Goal: Task Accomplishment & Management: Complete application form

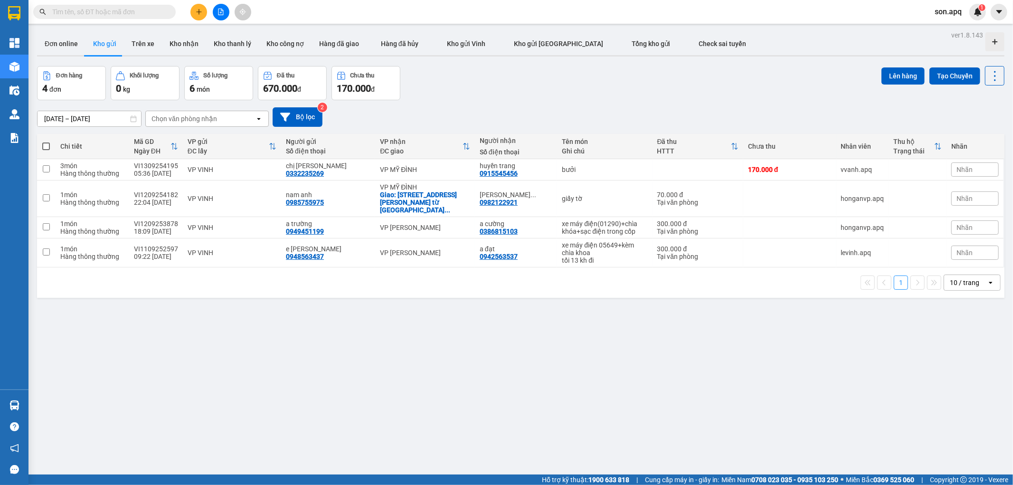
click at [941, 11] on span "son.apq" at bounding box center [948, 12] width 42 height 12
click at [941, 26] on li "Đăng xuất" at bounding box center [957, 29] width 61 height 15
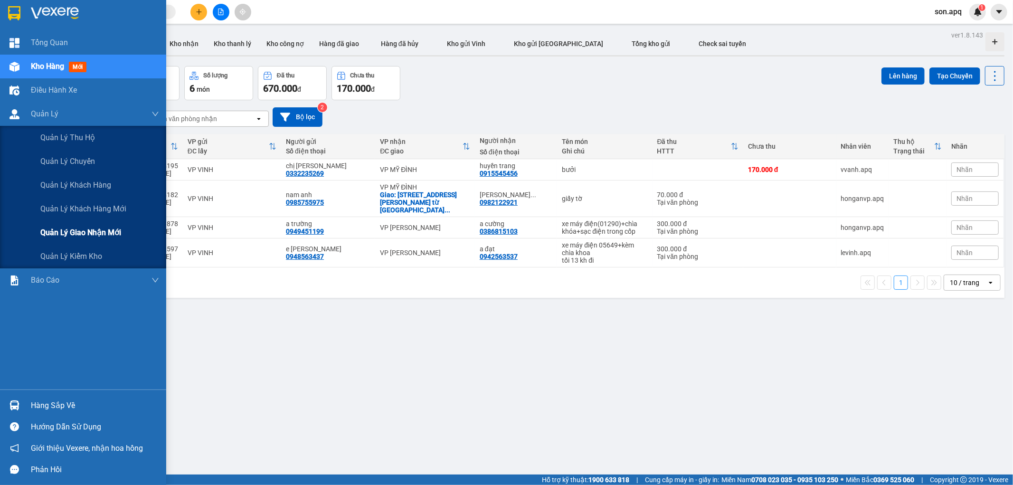
click at [97, 235] on span "Quản lý giao nhận mới" at bounding box center [80, 233] width 81 height 12
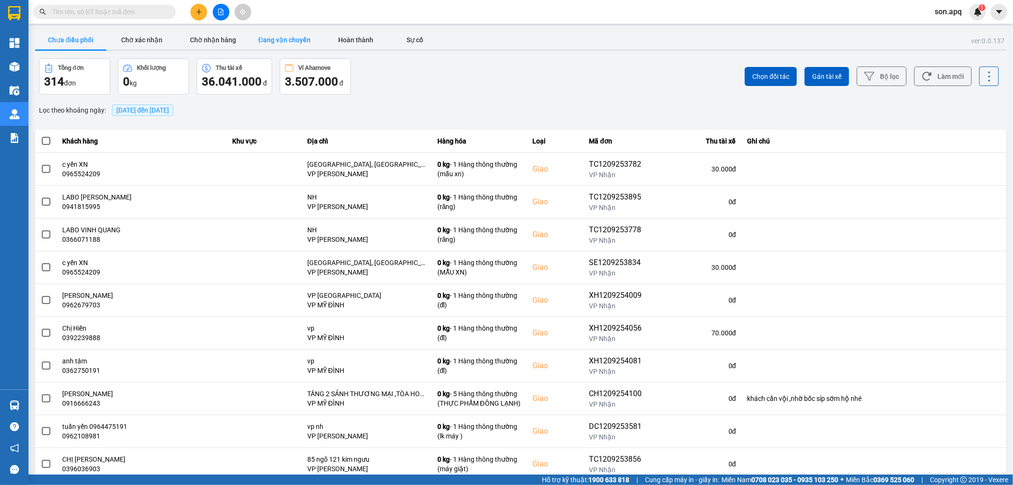
click at [286, 41] on button "Đang vận chuyển" at bounding box center [284, 39] width 71 height 19
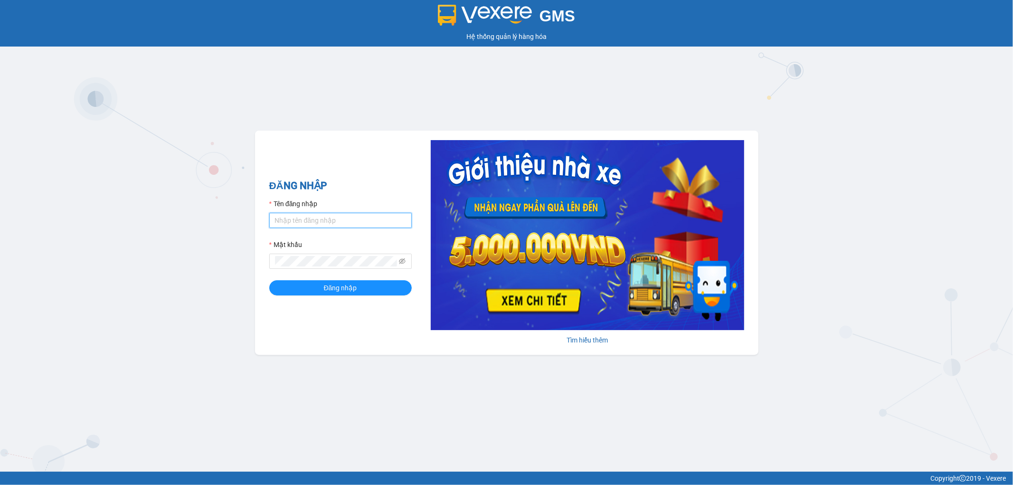
click at [356, 216] on input "Tên đăng nhập" at bounding box center [340, 220] width 143 height 15
type input "dvthong.apq"
click at [349, 255] on span at bounding box center [340, 261] width 143 height 15
click at [269, 280] on button "Đăng nhập" at bounding box center [340, 287] width 143 height 15
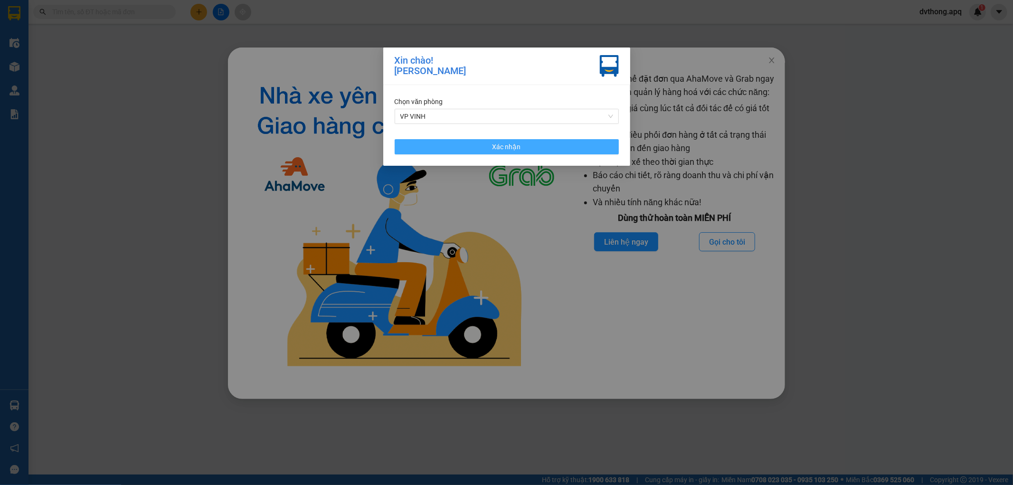
click at [481, 148] on button "Xác nhận" at bounding box center [507, 146] width 224 height 15
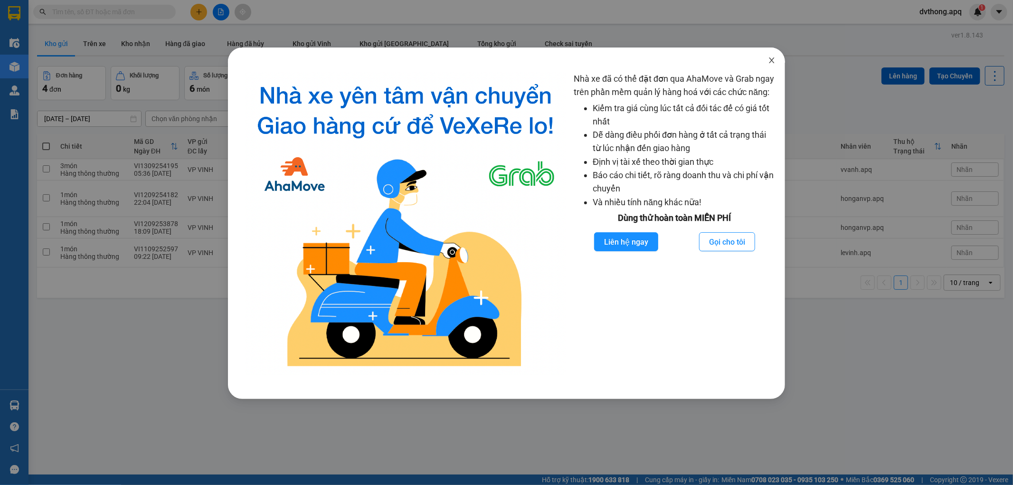
click at [772, 59] on icon "close" at bounding box center [772, 61] width 8 height 8
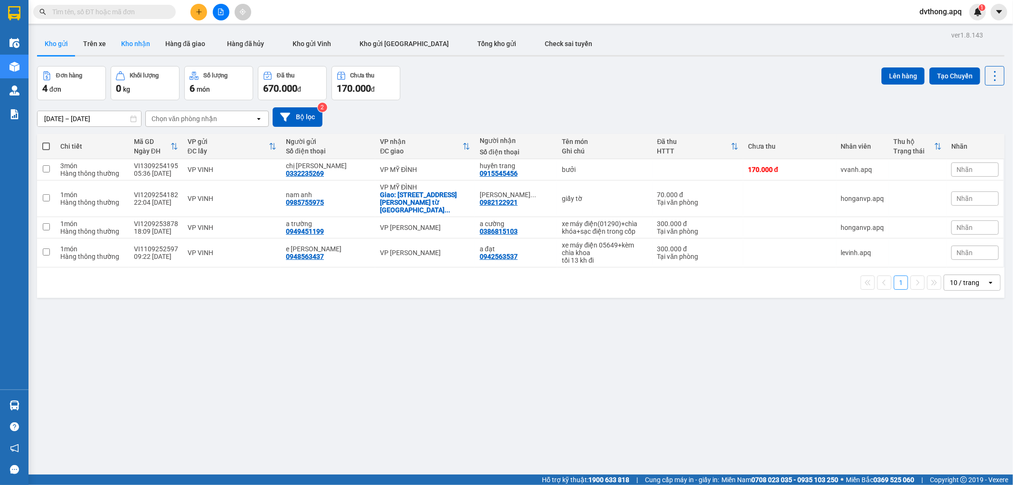
click at [124, 43] on button "Kho nhận" at bounding box center [136, 43] width 44 height 23
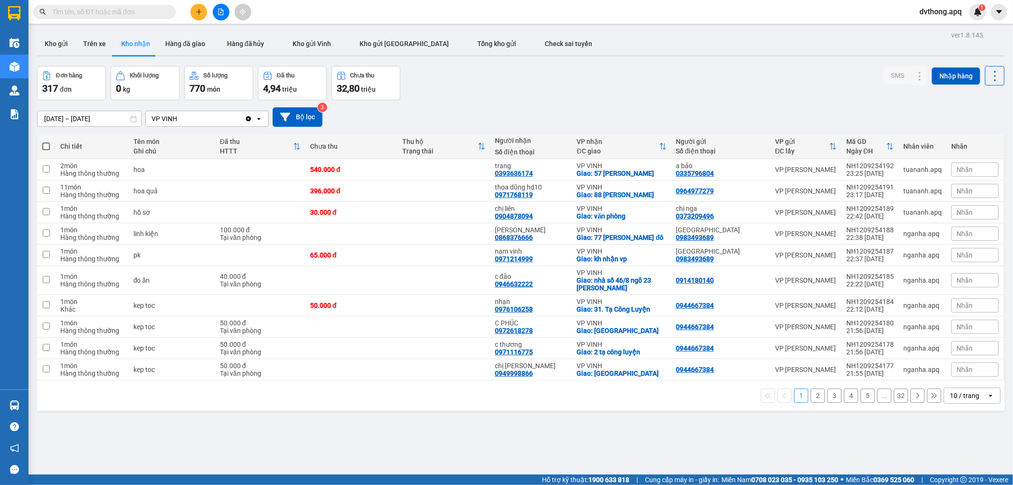
click at [971, 400] on div "10 / trang" at bounding box center [964, 396] width 29 height 10
click at [972, 389] on div "100 / trang" at bounding box center [964, 383] width 57 height 17
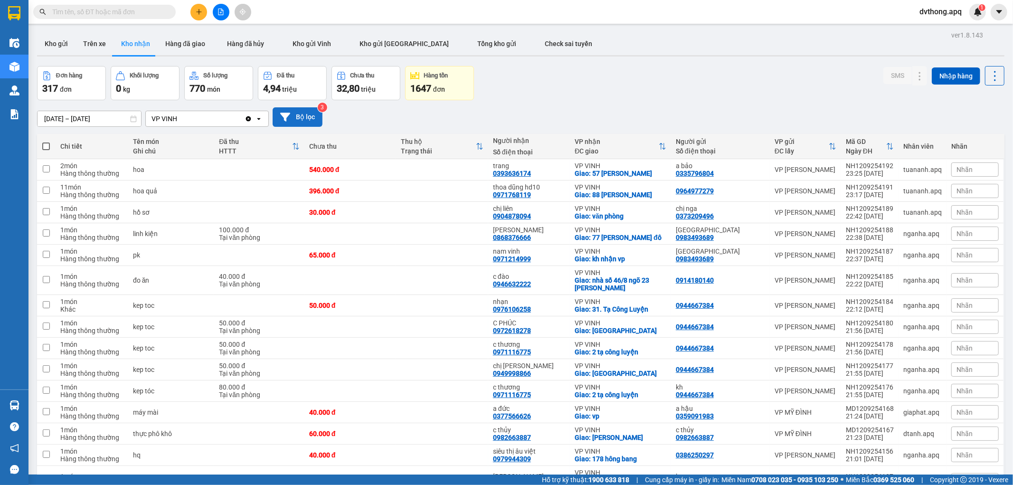
click at [309, 114] on button "Bộ lọc" at bounding box center [298, 116] width 50 height 19
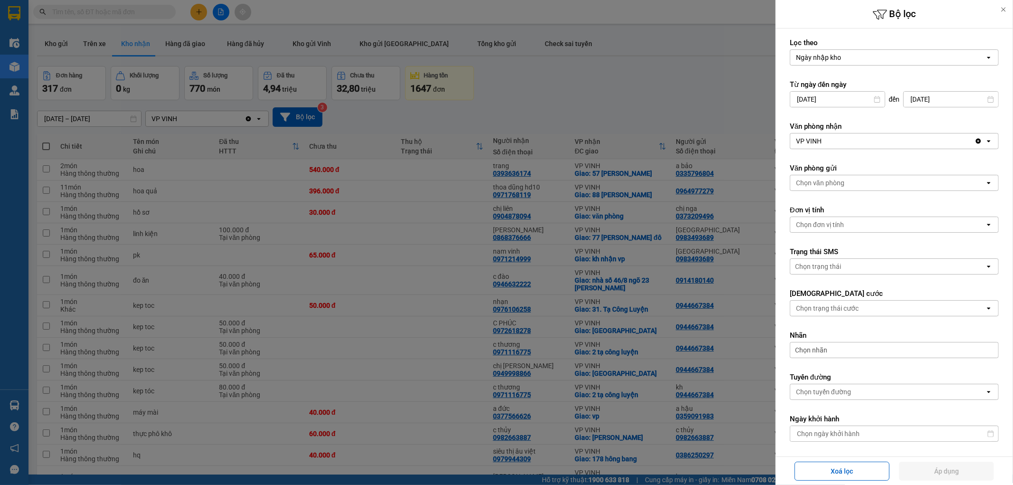
scroll to position [135, 0]
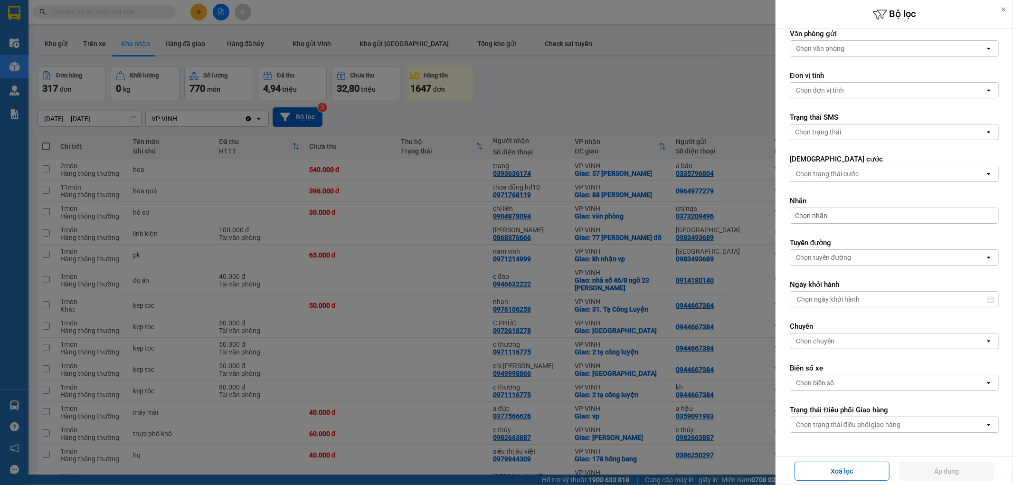
click at [844, 428] on div "Chọn trạng thái điều phối giao hàng" at bounding box center [848, 425] width 105 height 10
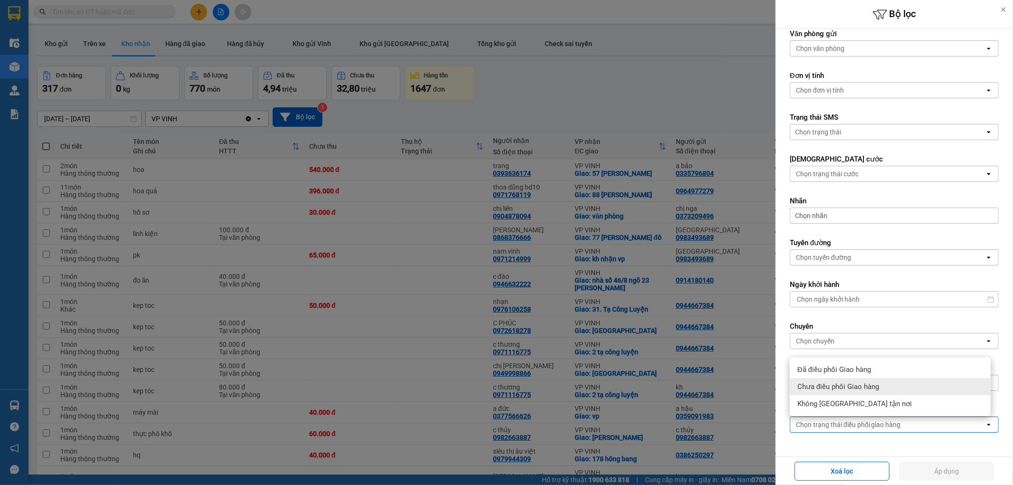
click at [843, 383] on span "Chưa điều phối Giao hàng" at bounding box center [839, 387] width 82 height 10
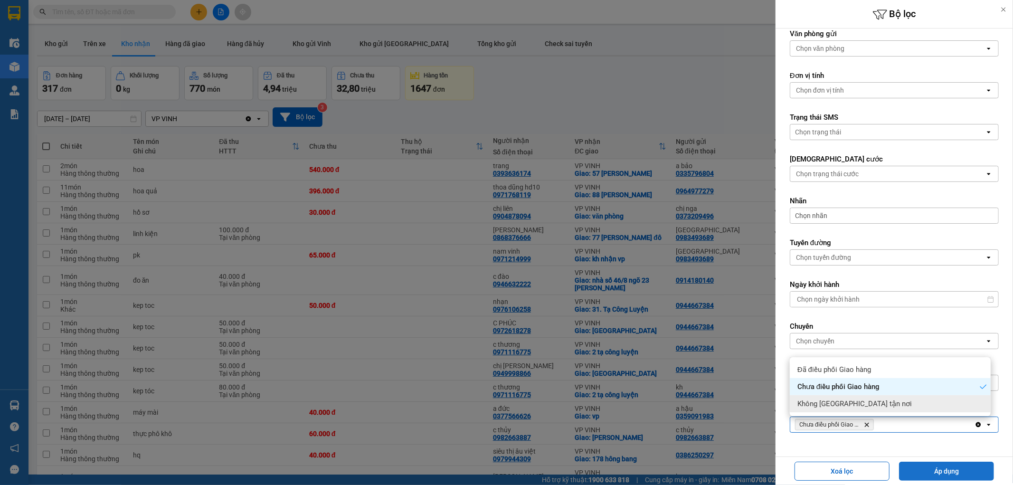
click at [974, 477] on button "Áp dụng" at bounding box center [946, 471] width 95 height 19
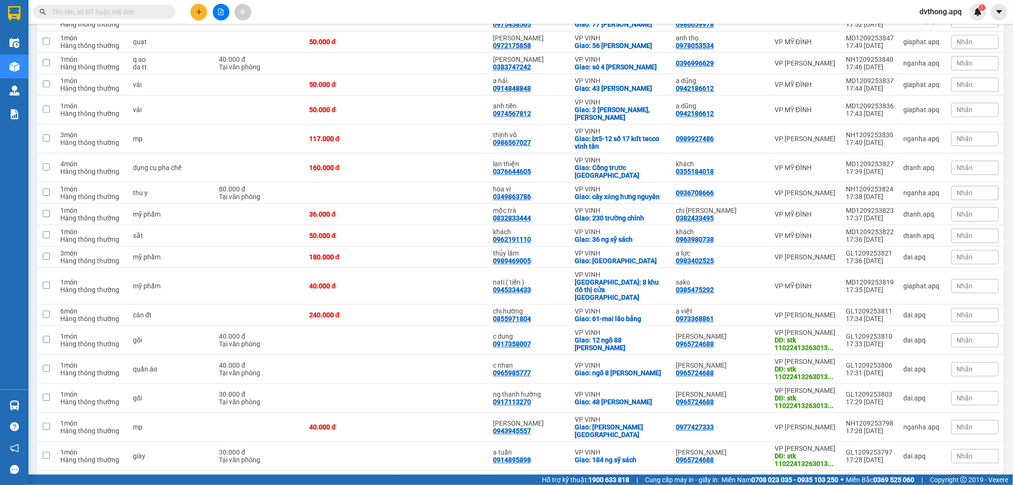
scroll to position [2110, 0]
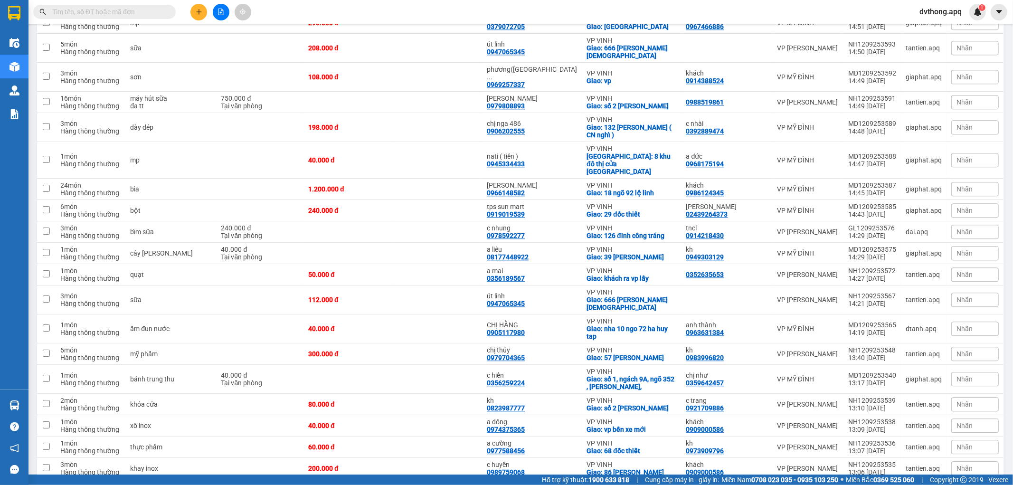
scroll to position [2034, 0]
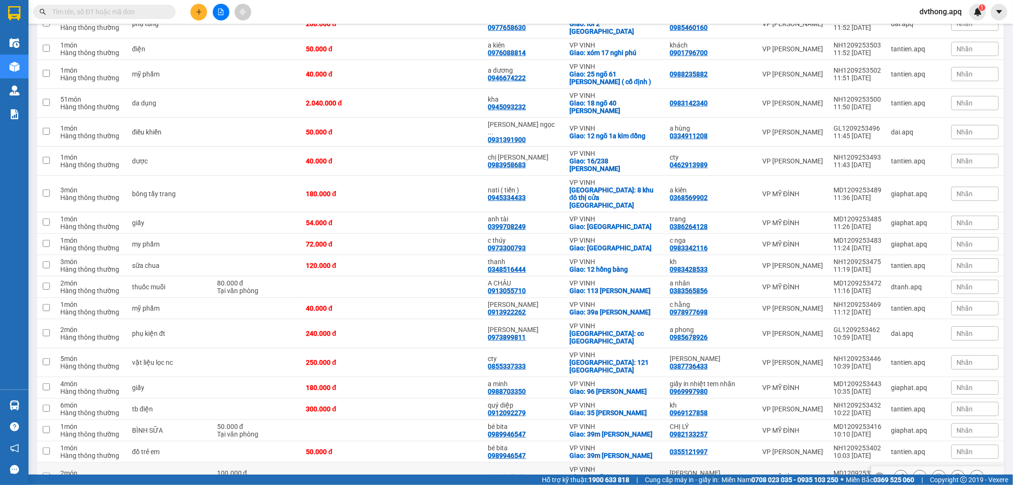
scroll to position [303, 0]
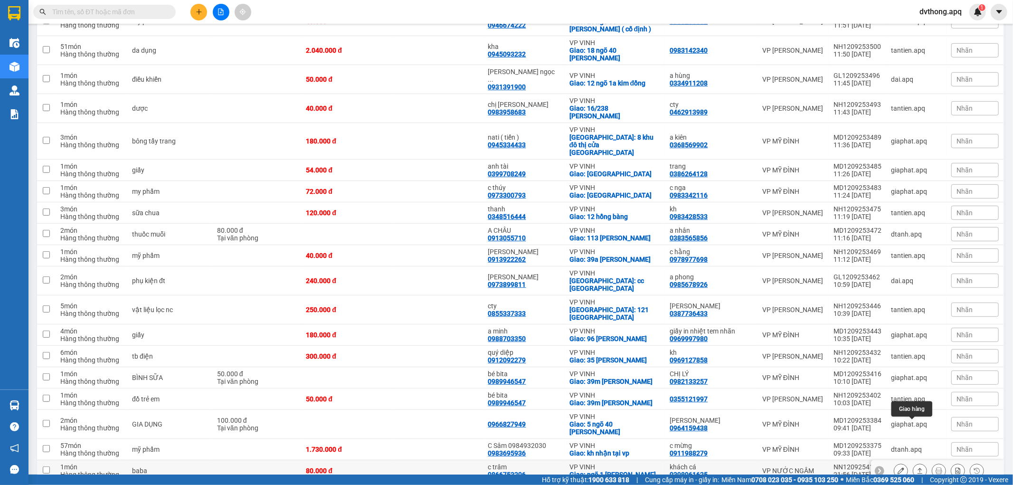
click at [918, 468] on icon at bounding box center [920, 471] width 5 height 6
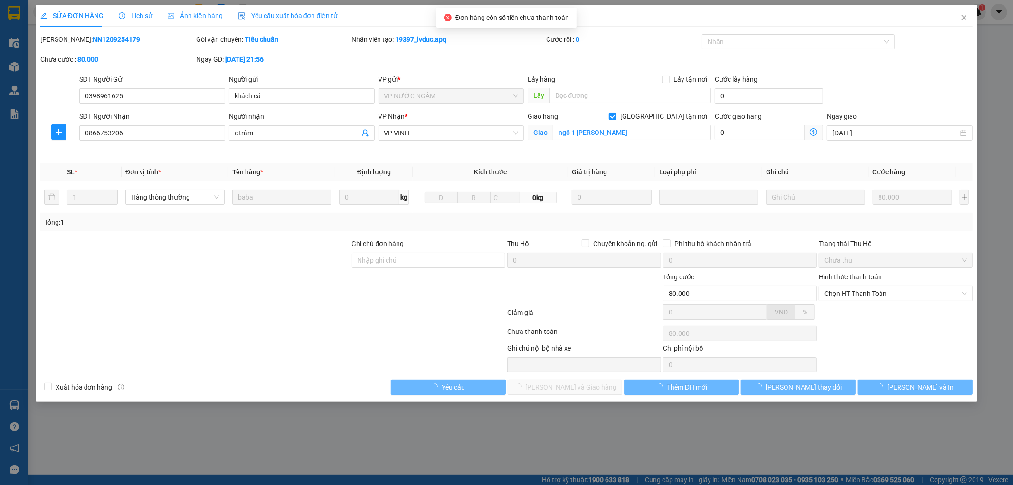
type input "0398961625"
type input "khách cá"
type input "0866753206"
type input "c trâm"
checkbox input "true"
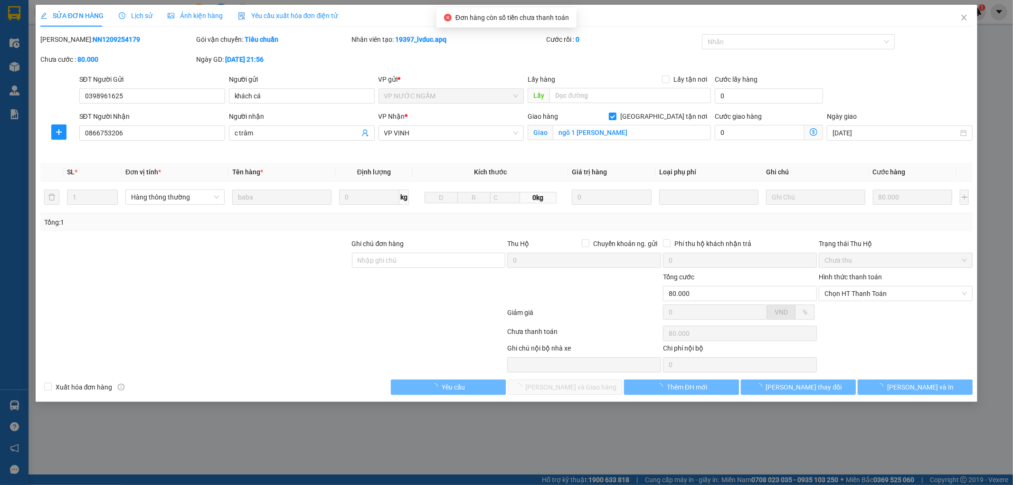
type input "ngõ 1 [PERSON_NAME]"
type input "80.000"
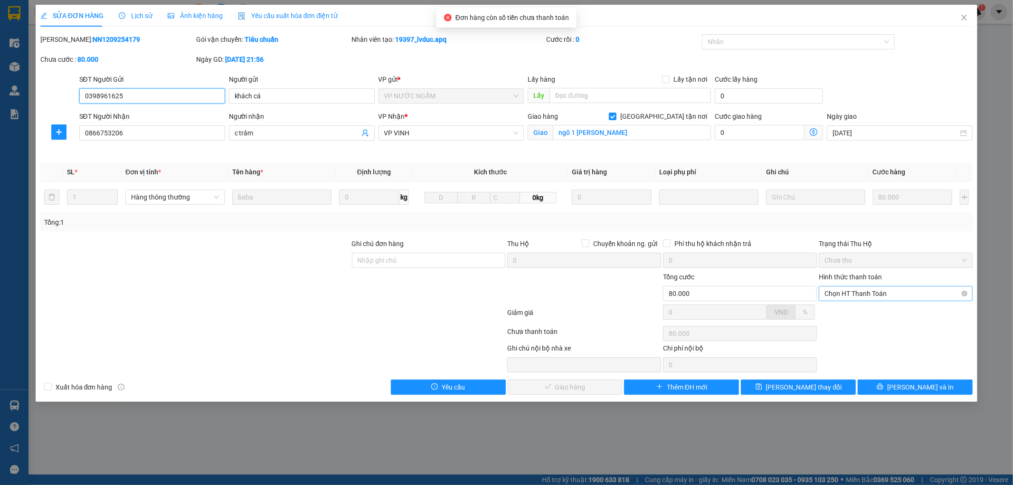
click at [846, 288] on span "Chọn HT Thanh Toán" at bounding box center [896, 293] width 143 height 14
click at [846, 307] on div "Tại văn phòng" at bounding box center [896, 312] width 143 height 10
type input "0"
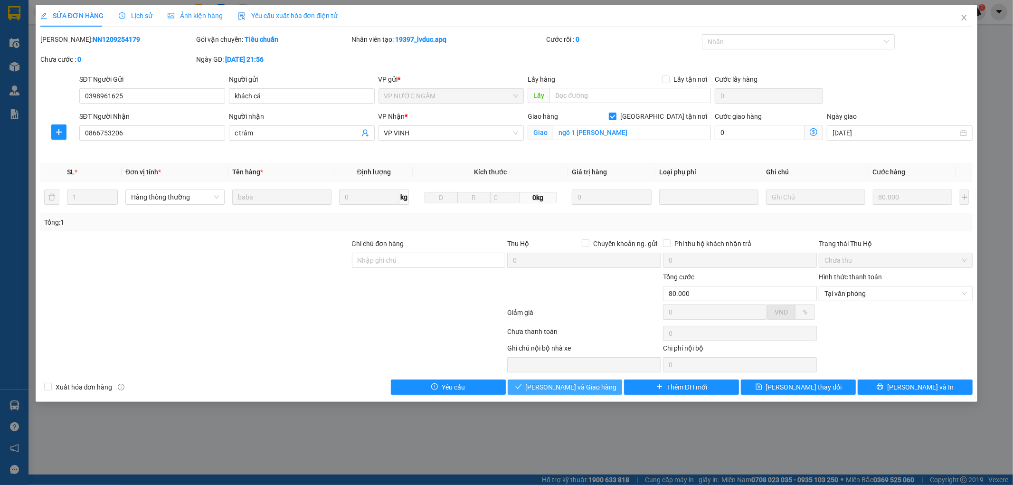
click at [591, 385] on span "[PERSON_NAME] và Giao hàng" at bounding box center [571, 387] width 91 height 10
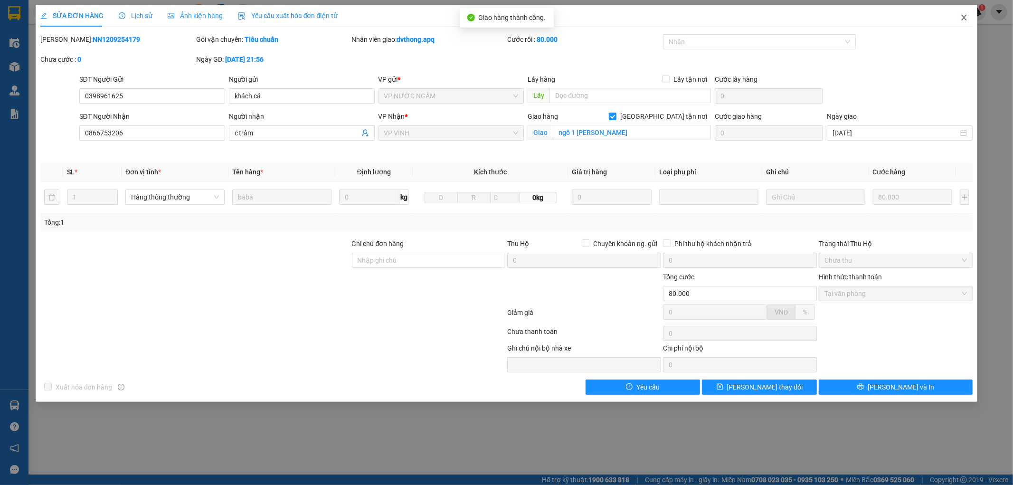
click at [963, 19] on icon "close" at bounding box center [964, 18] width 8 height 8
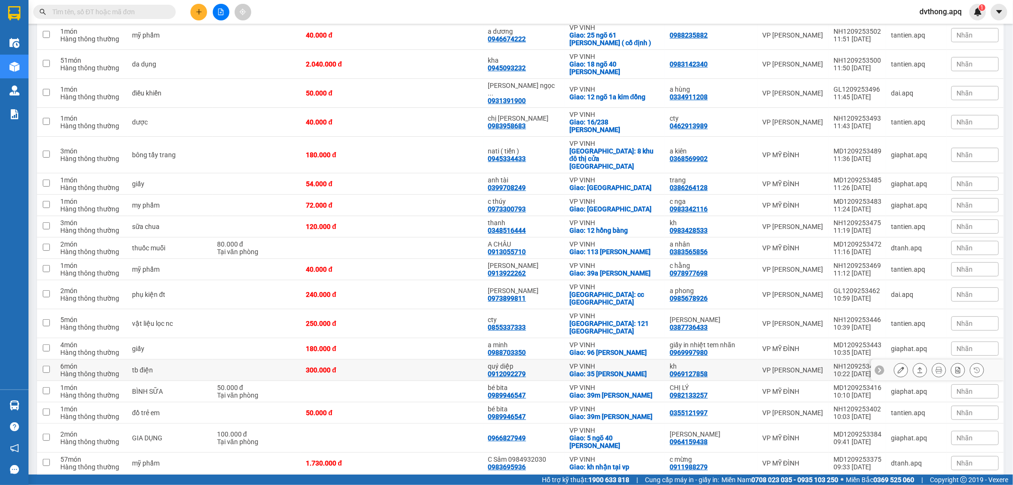
scroll to position [314, 0]
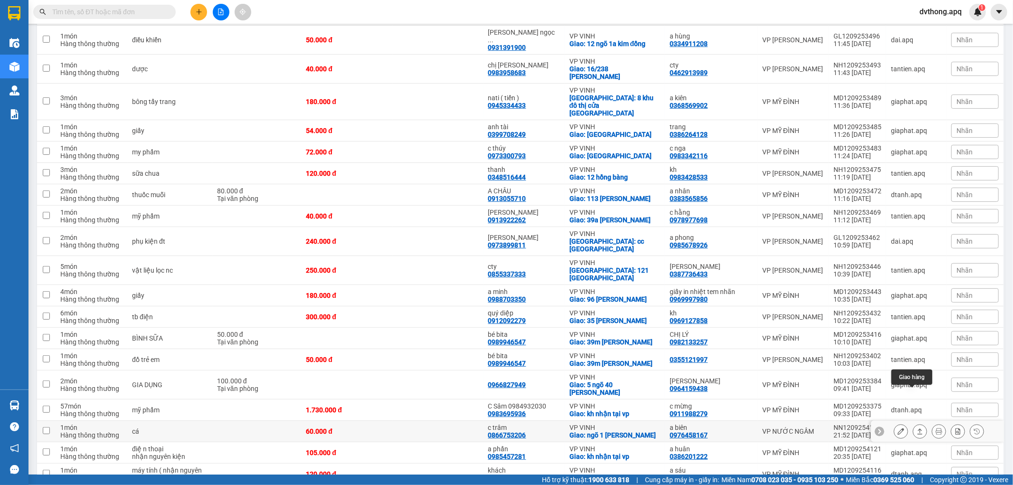
click at [917, 428] on icon at bounding box center [920, 431] width 7 height 7
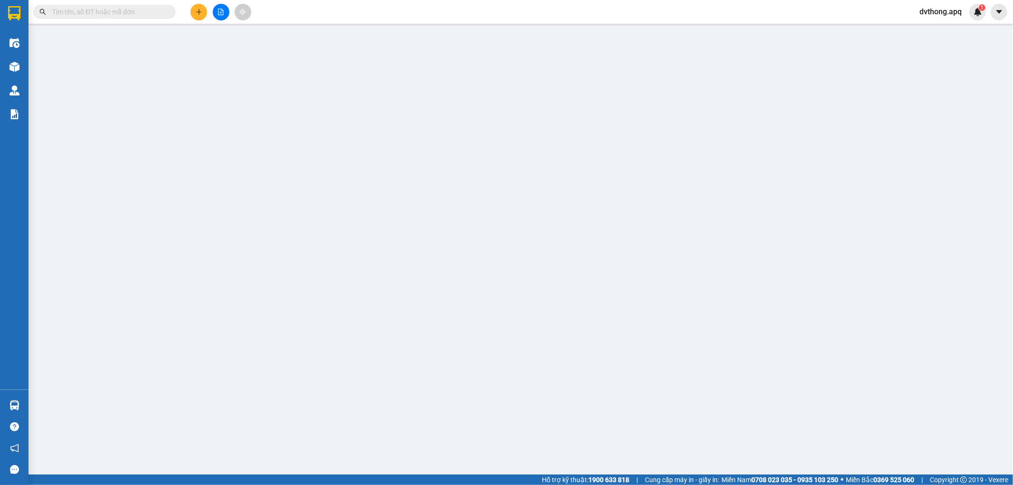
type input "0976458167"
type input "a biên"
type input "0866753206"
type input "c trâm"
checkbox input "true"
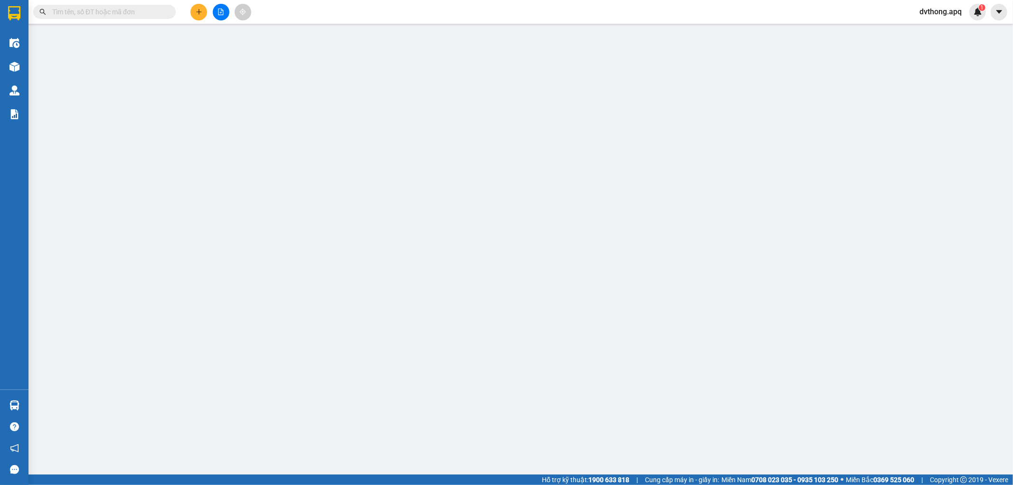
type input "ngõ 1 [PERSON_NAME]"
type input "60.000"
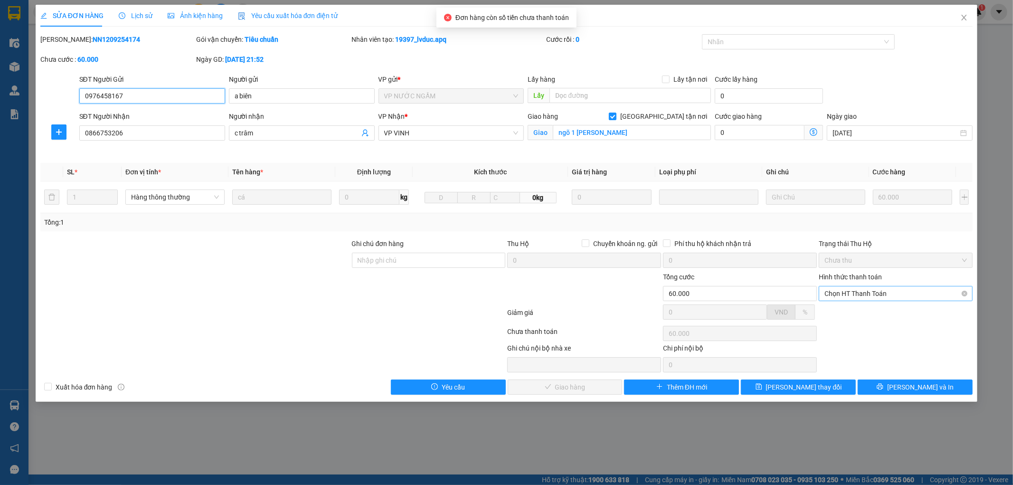
click at [831, 291] on span "Chọn HT Thanh Toán" at bounding box center [896, 293] width 143 height 14
click at [849, 312] on div "Tại văn phòng" at bounding box center [896, 312] width 143 height 10
type input "0"
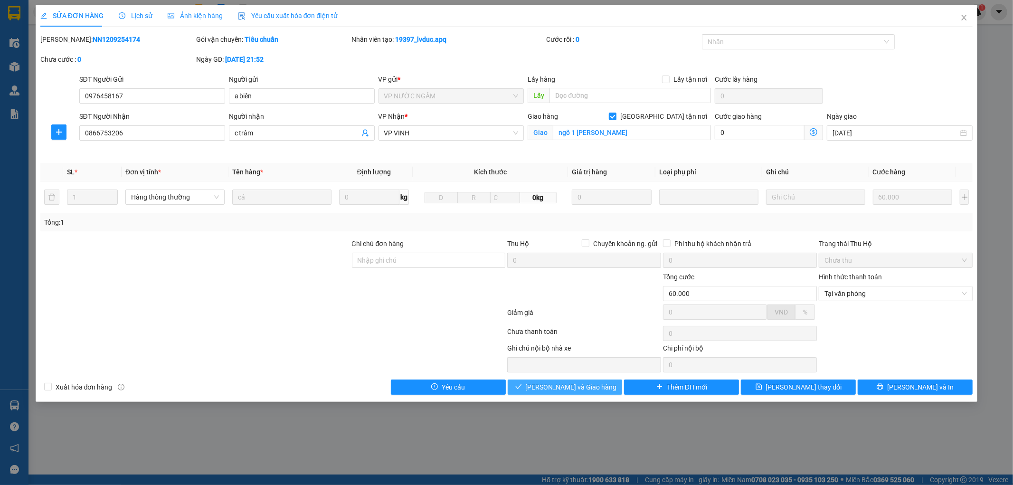
click at [554, 391] on span "[PERSON_NAME] và Giao hàng" at bounding box center [571, 387] width 91 height 10
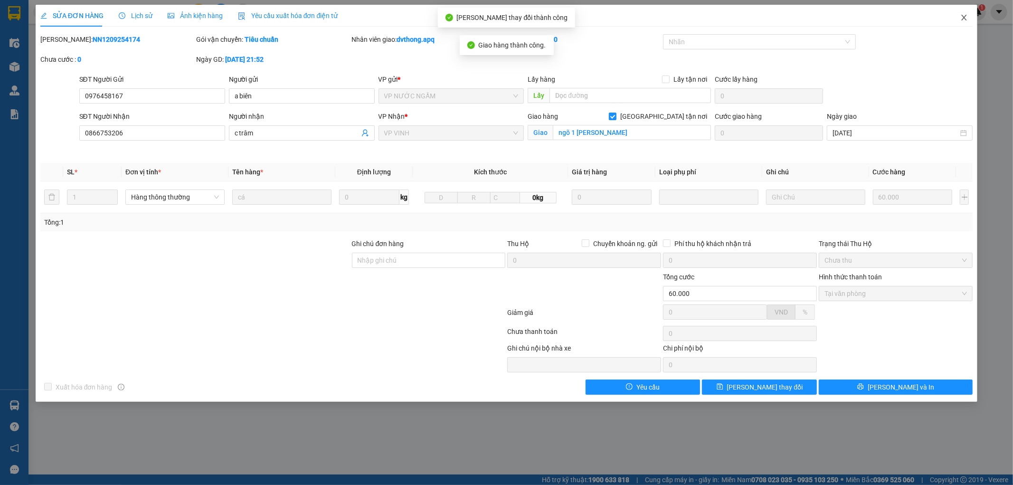
click at [962, 18] on icon "close" at bounding box center [964, 18] width 8 height 8
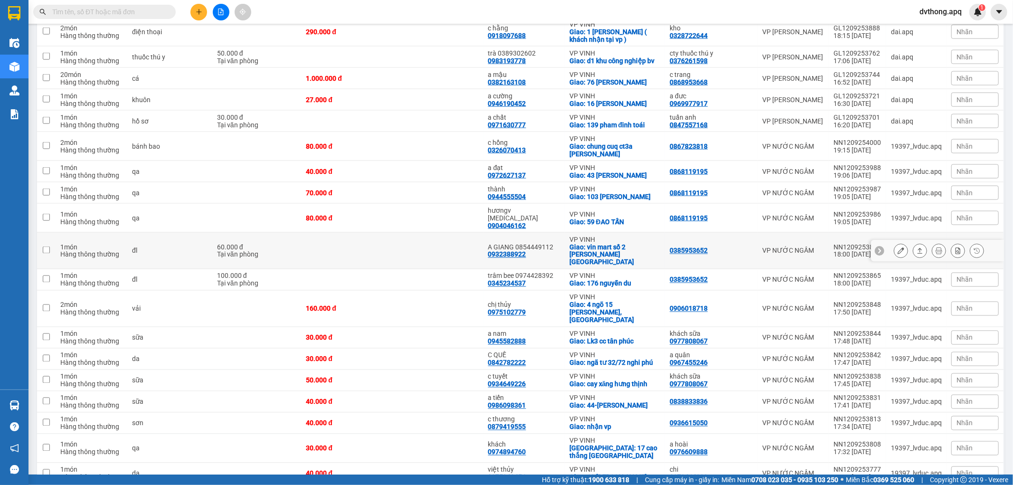
scroll to position [1294, 0]
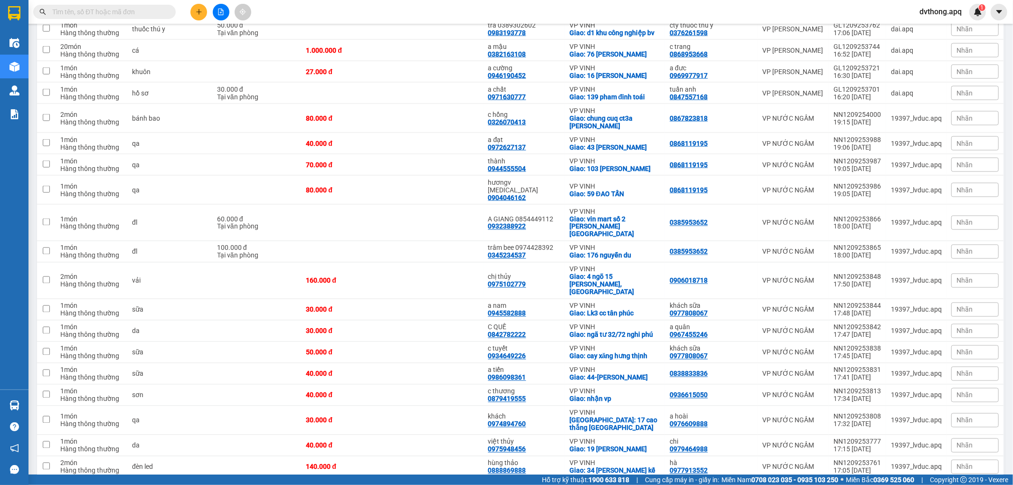
click at [848, 485] on icon at bounding box center [851, 493] width 7 height 7
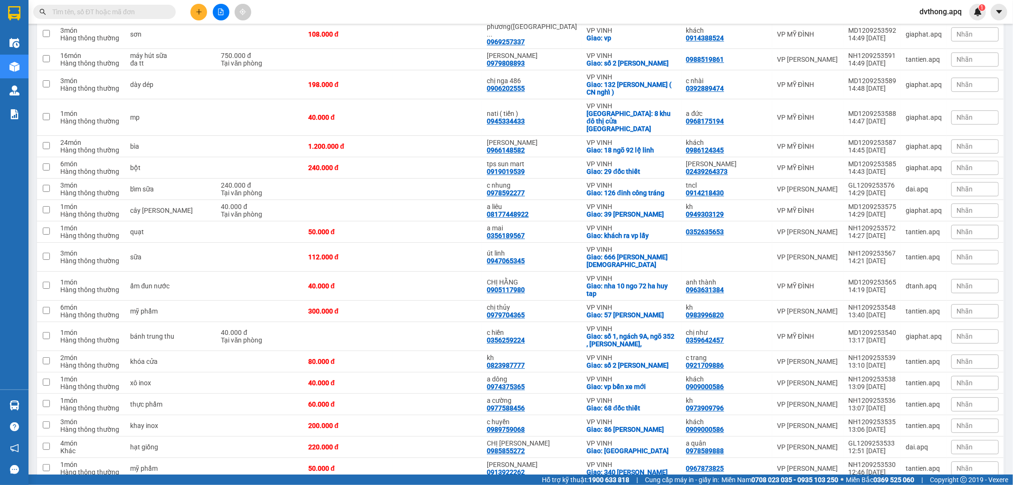
scroll to position [2041, 0]
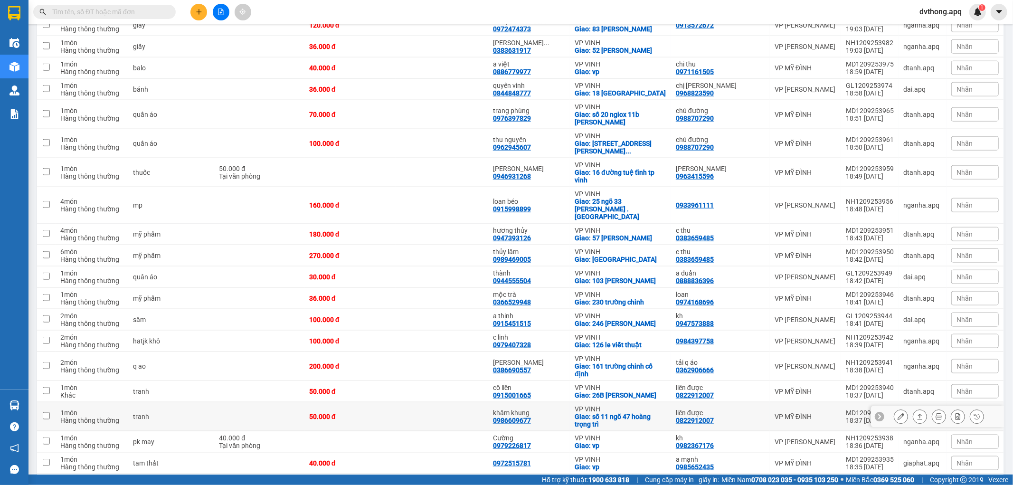
scroll to position [950, 0]
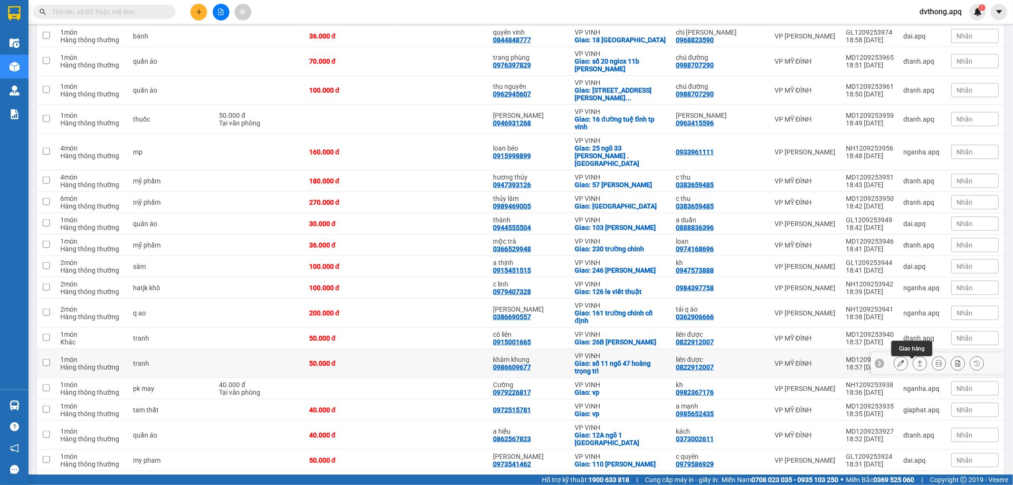
click at [917, 367] on icon at bounding box center [920, 363] width 7 height 7
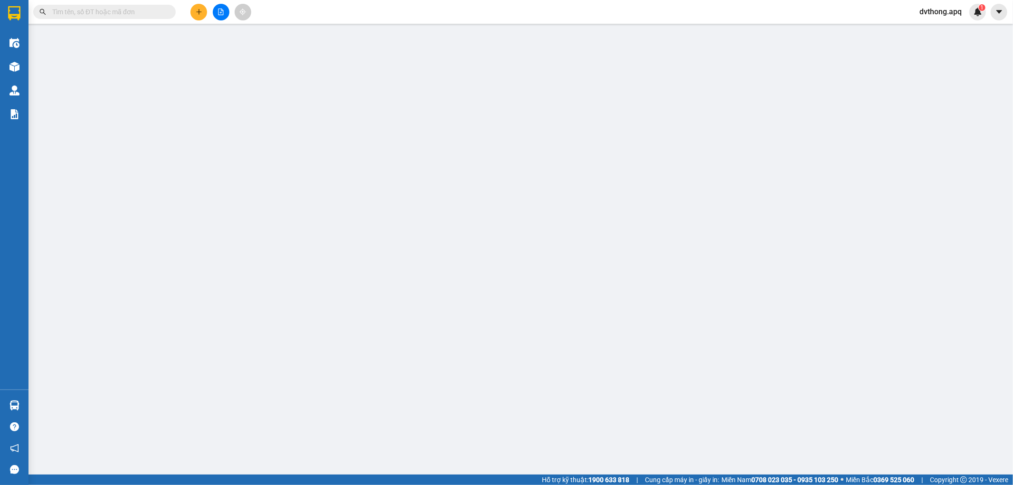
type input "0822912007"
type input "liên được"
type input "0986609677"
type input "khâm khung"
checkbox input "true"
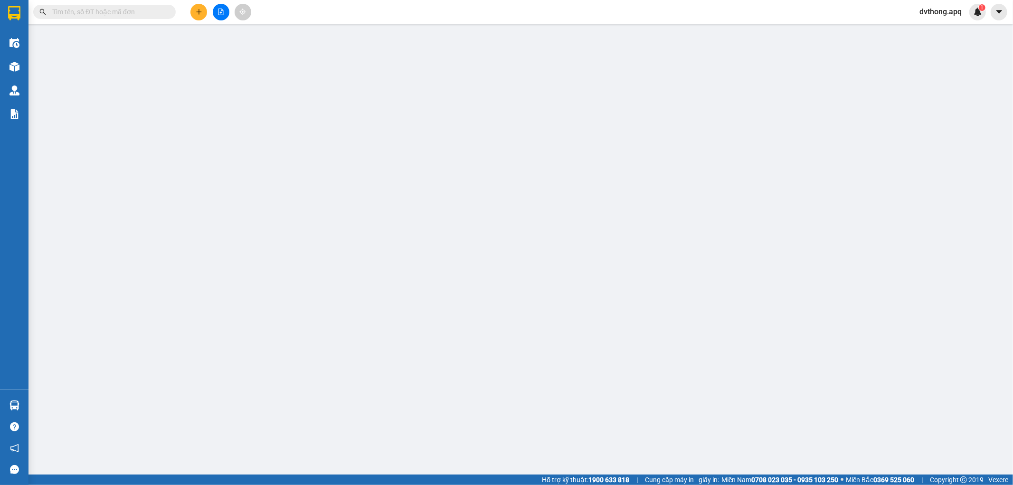
type input "số 11 ngõ 47 hoàng trọng trì"
type input "50.000"
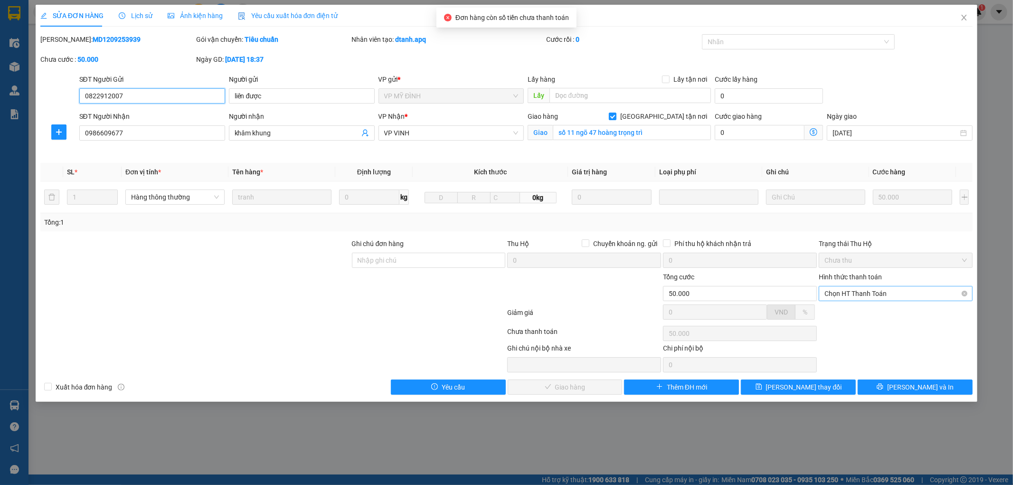
click at [898, 288] on span "Chọn HT Thanh Toán" at bounding box center [896, 293] width 143 height 14
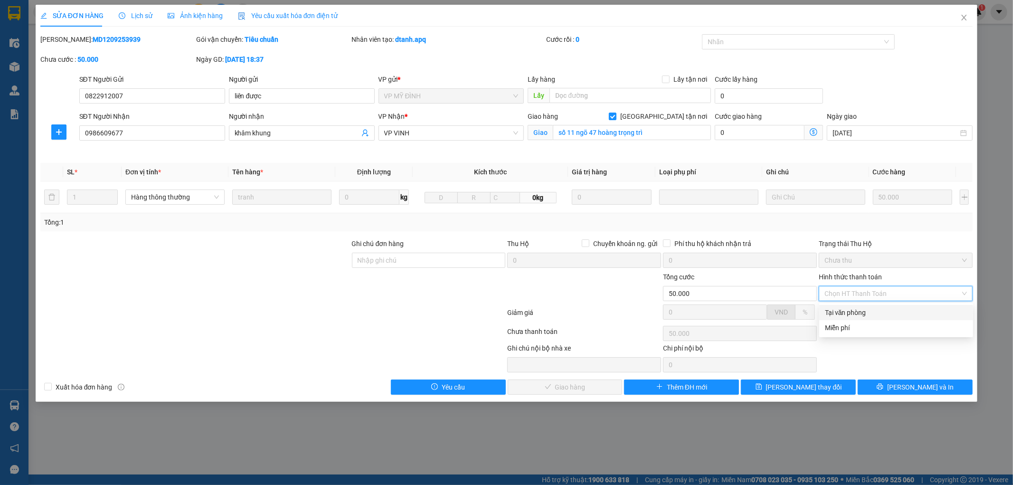
click at [885, 312] on div "Tại văn phòng" at bounding box center [896, 312] width 143 height 10
type input "0"
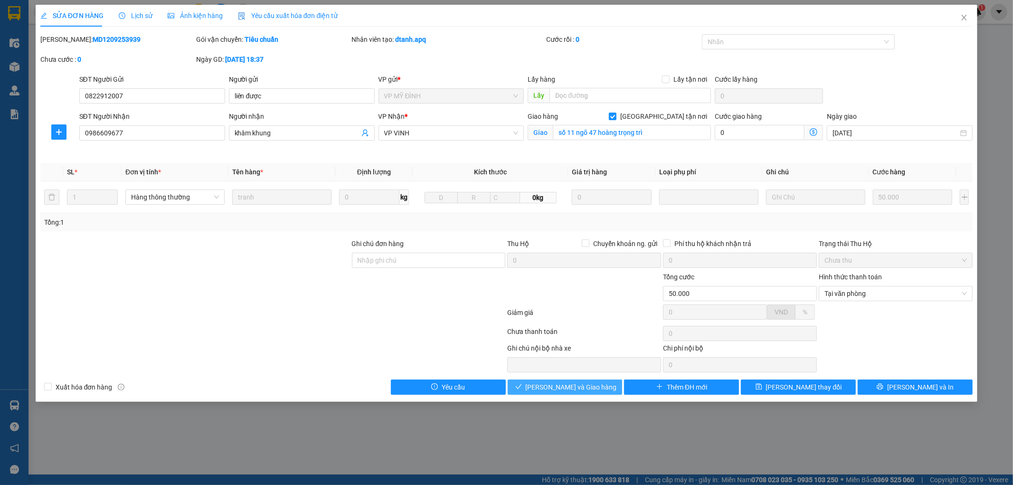
click at [589, 385] on span "[PERSON_NAME] và Giao hàng" at bounding box center [571, 387] width 91 height 10
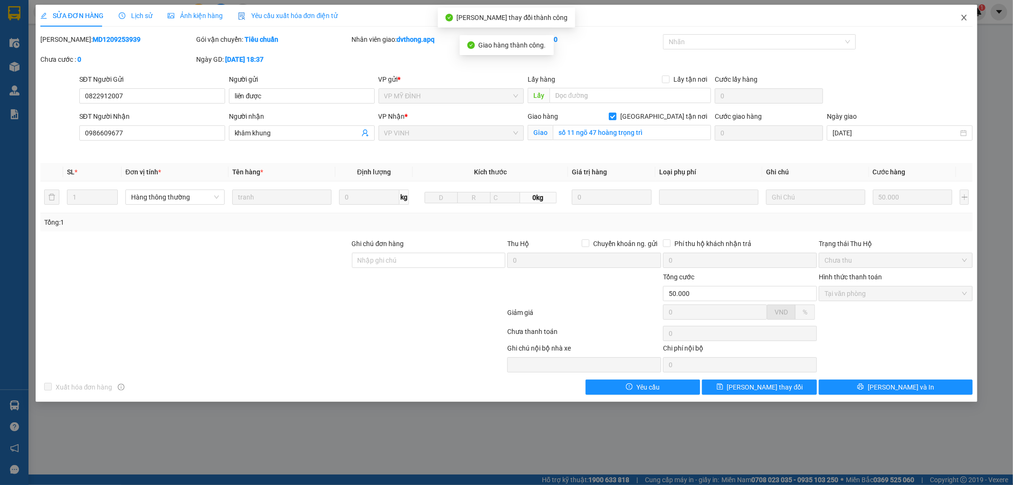
click at [959, 18] on span "Close" at bounding box center [964, 18] width 27 height 27
click at [961, 18] on div "dvthong.apq 1" at bounding box center [949, 12] width 74 height 17
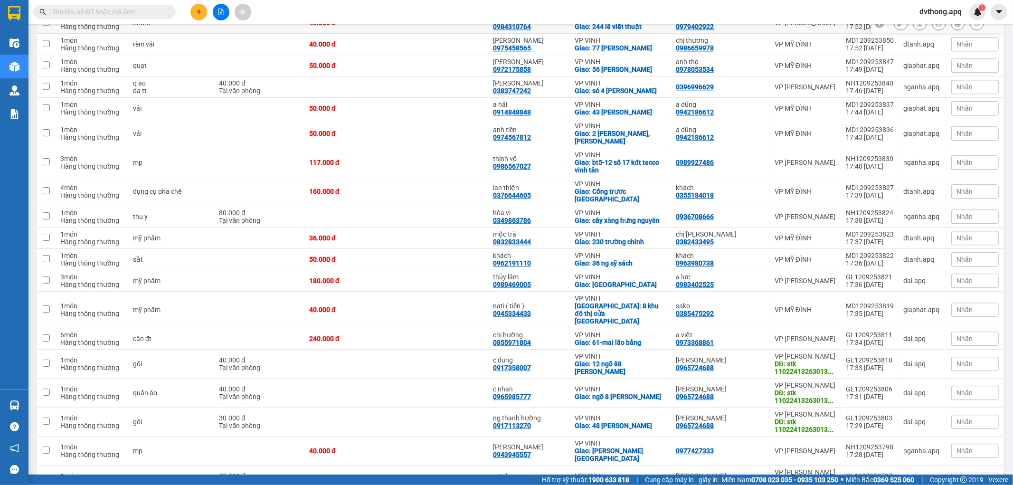
scroll to position [2110, 0]
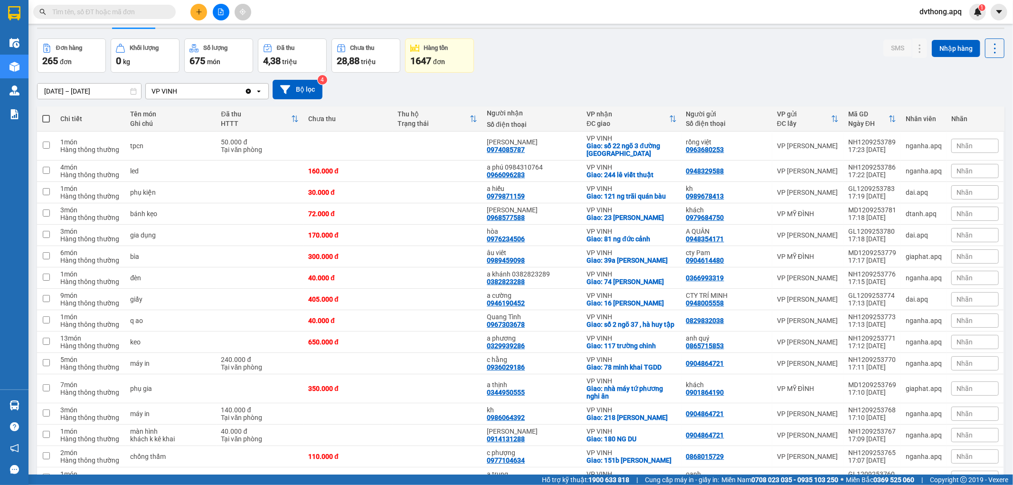
scroll to position [0, 0]
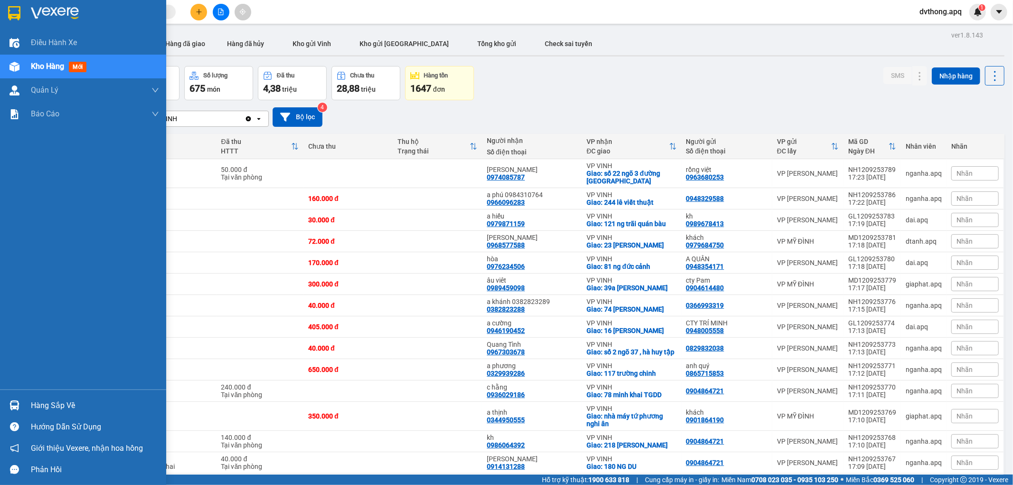
click at [65, 59] on div "Kho hàng mới" at bounding box center [95, 67] width 128 height 24
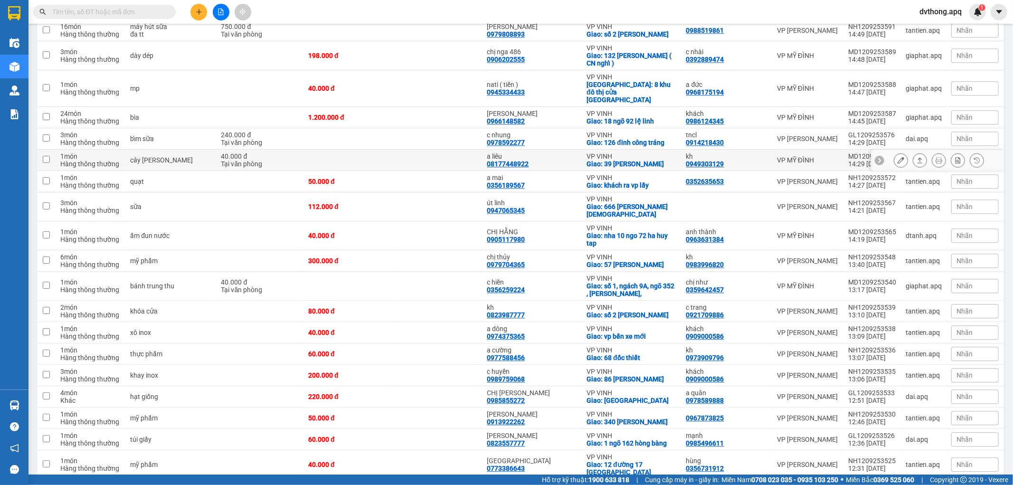
scroll to position [2034, 0]
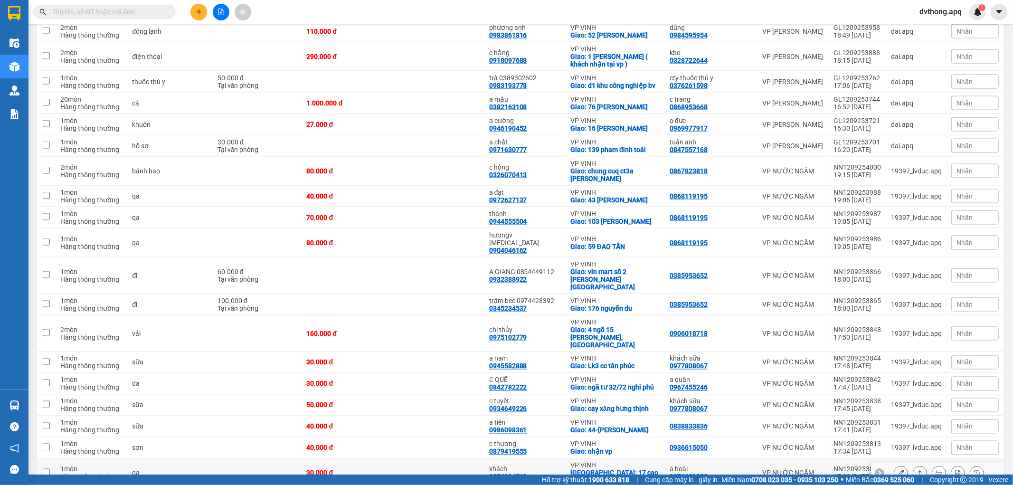
scroll to position [1223, 0]
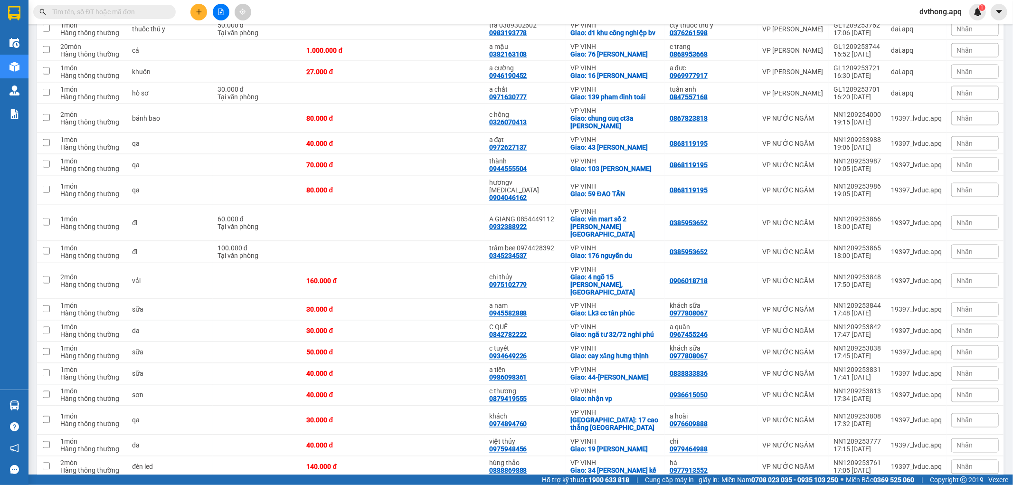
click at [861, 485] on button "1" at bounding box center [868, 493] width 14 height 14
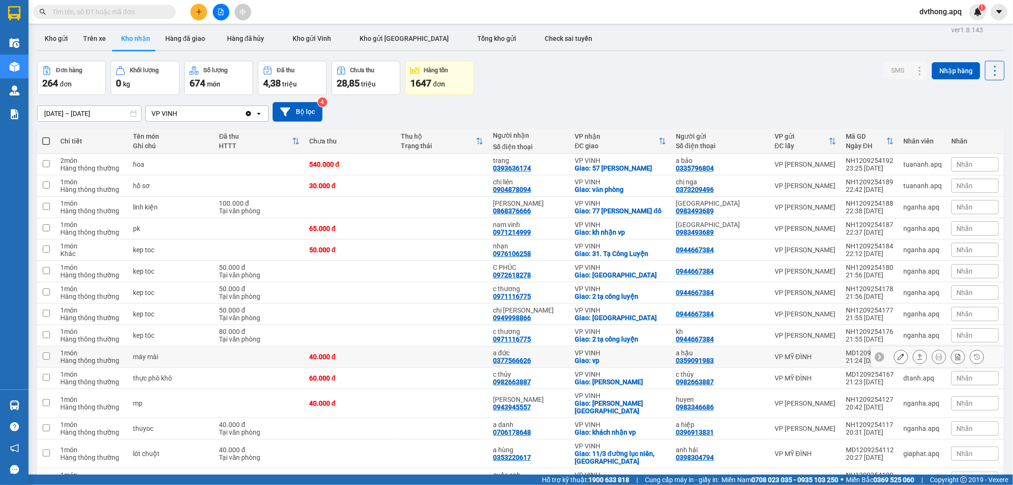
scroll to position [0, 0]
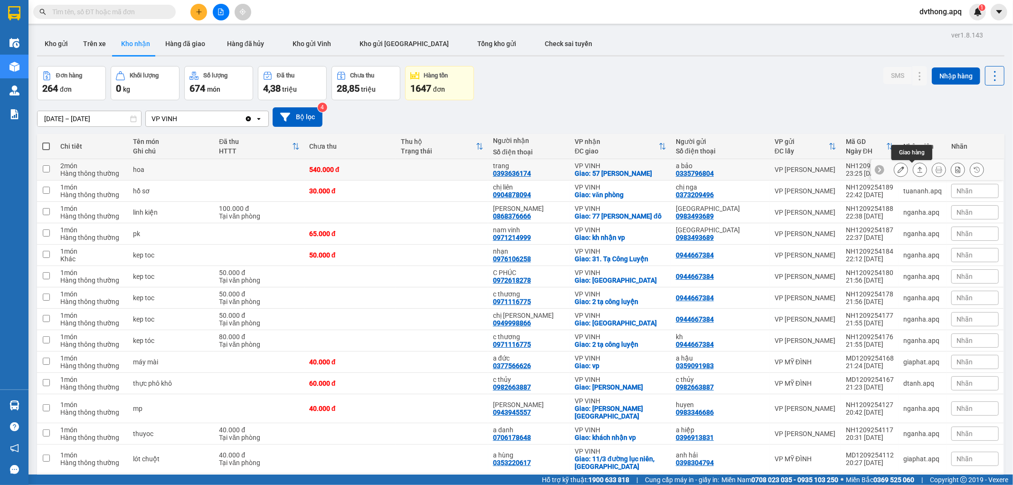
click at [915, 171] on button at bounding box center [919, 170] width 13 height 17
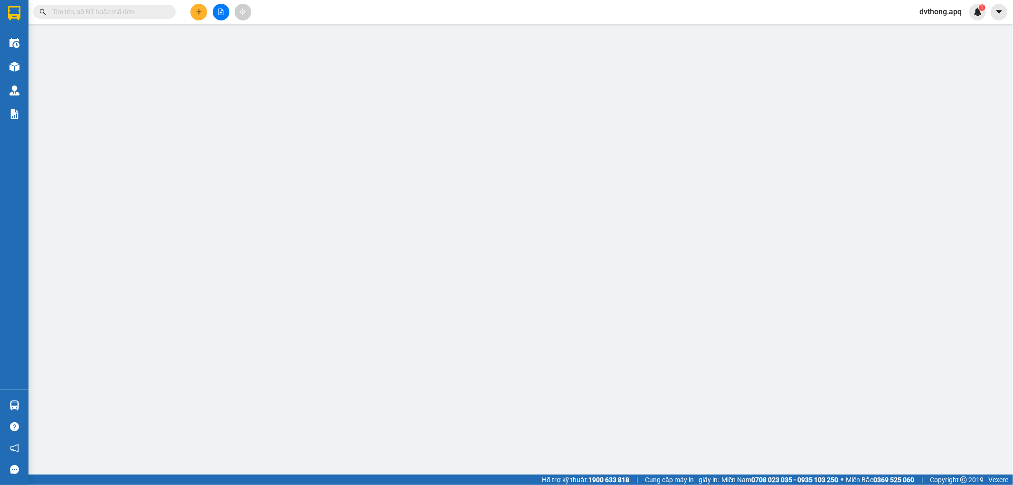
type input "0335796804"
type input "a bảo"
type input "0393636174"
type input "trang"
checkbox input "true"
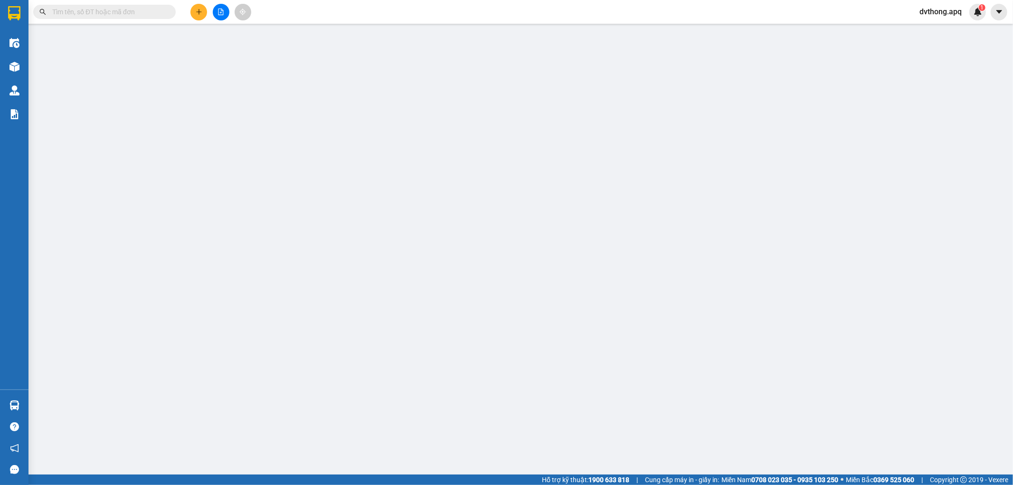
type input "57 [PERSON_NAME]"
type input "540.000"
type input "10"
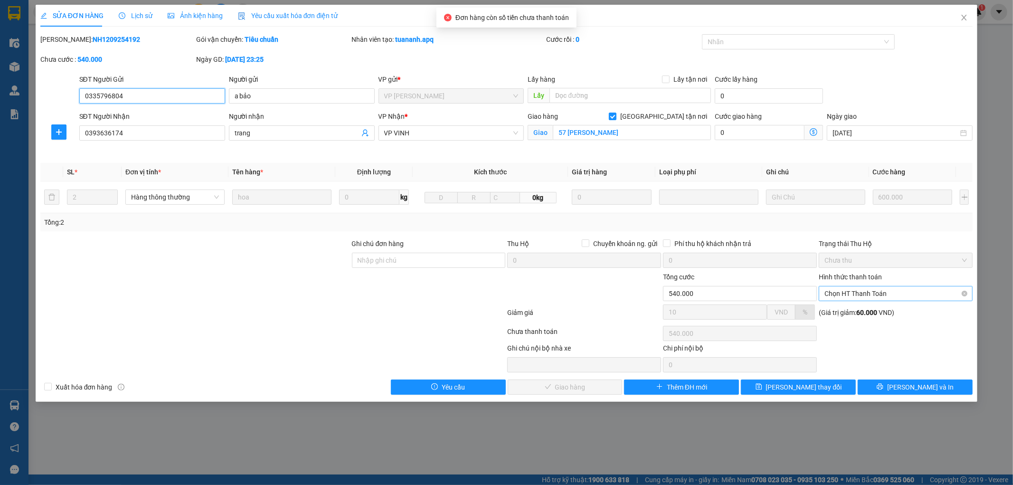
click at [864, 292] on span "Chọn HT Thanh Toán" at bounding box center [896, 293] width 143 height 14
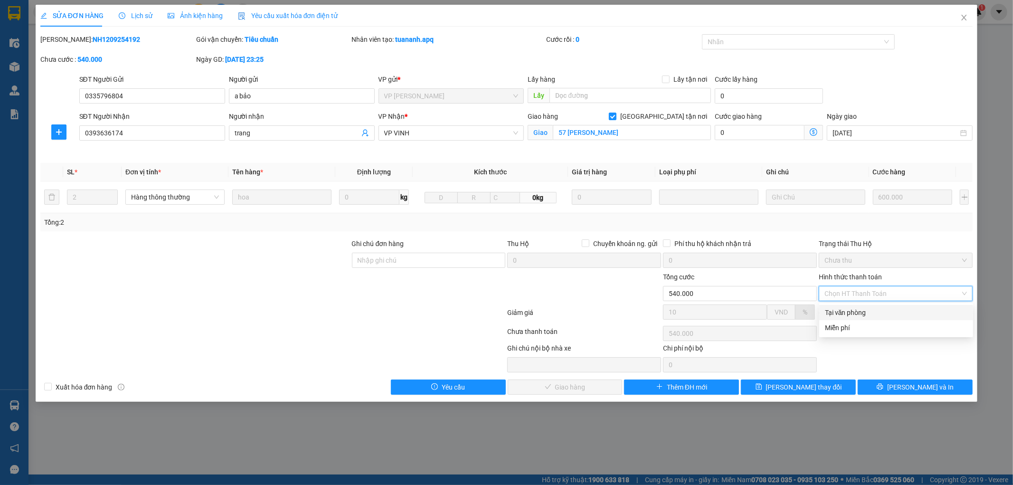
click at [855, 309] on div "Tại văn phòng" at bounding box center [896, 312] width 143 height 10
type input "0"
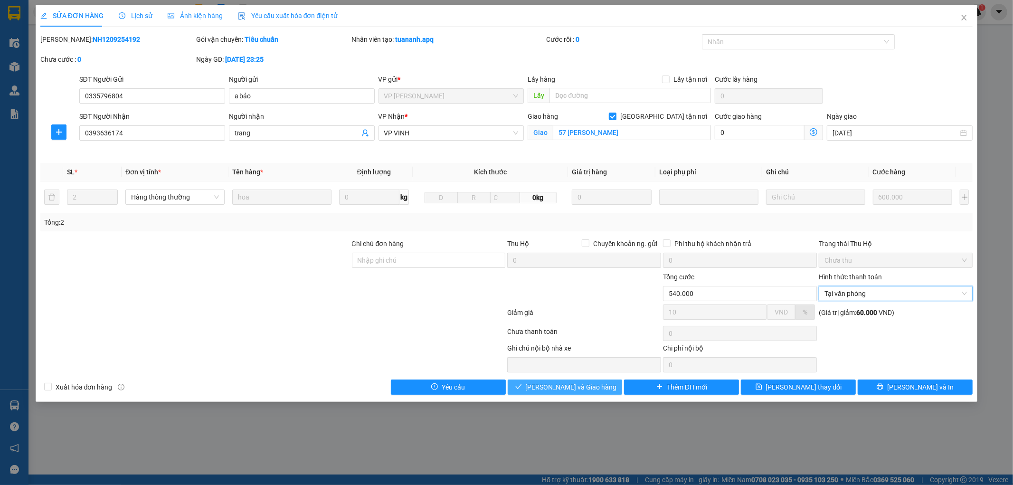
click at [570, 388] on span "[PERSON_NAME] và Giao hàng" at bounding box center [571, 387] width 91 height 10
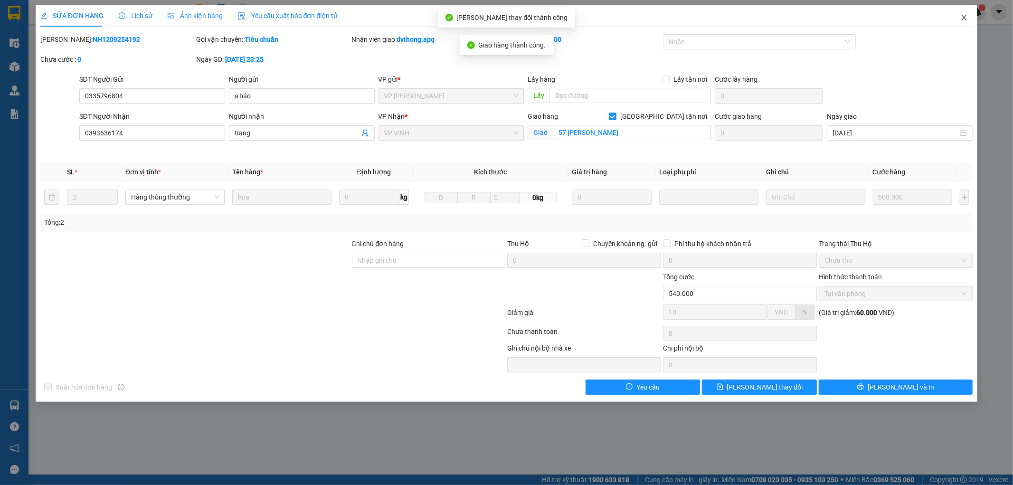
click at [964, 19] on icon "close" at bounding box center [964, 18] width 8 height 8
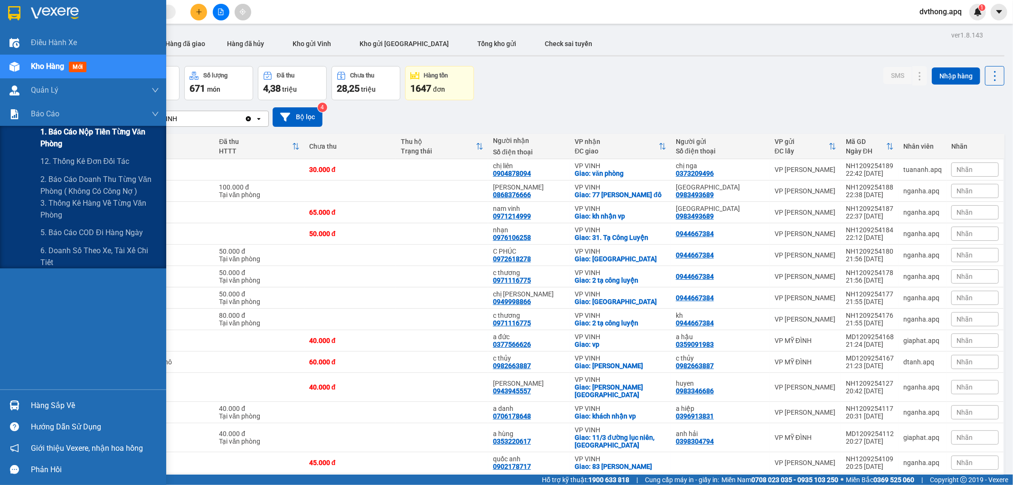
click at [89, 134] on span "1. Báo cáo nộp tiền từng văn phòng" at bounding box center [99, 138] width 119 height 24
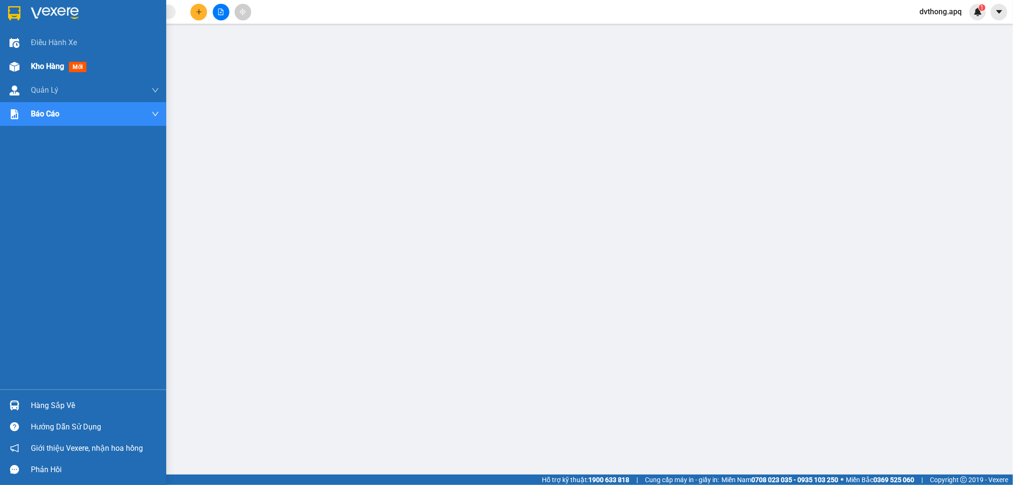
click at [25, 67] on div "Kho hàng mới" at bounding box center [83, 67] width 166 height 24
click at [49, 67] on span "Kho hàng" at bounding box center [47, 66] width 33 height 9
click at [59, 64] on span "Kho hàng" at bounding box center [47, 66] width 33 height 9
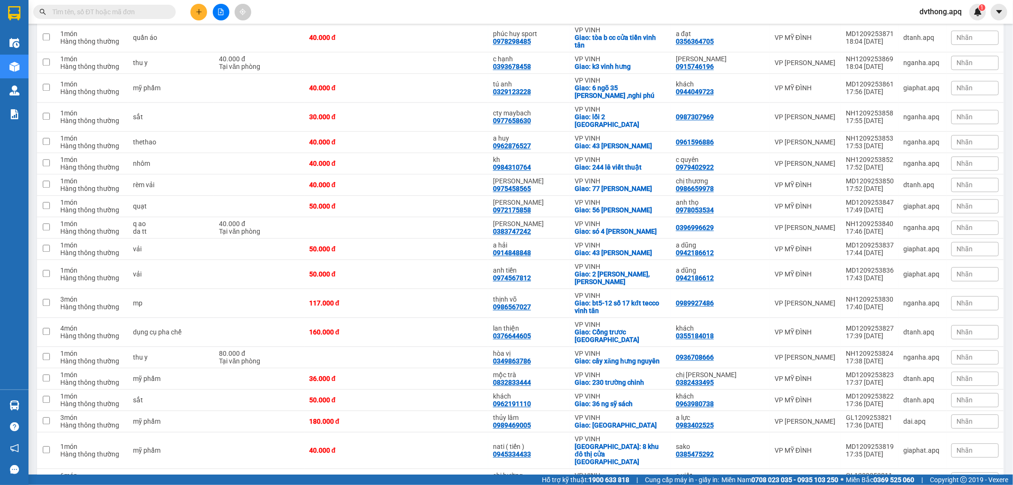
scroll to position [2117, 0]
